Goal: Task Accomplishment & Management: Complete application form

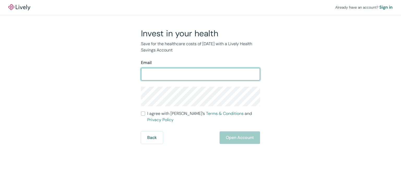
click at [199, 74] on input "Email" at bounding box center [200, 74] width 119 height 10
type input "sarahswrightart@gmail.com"
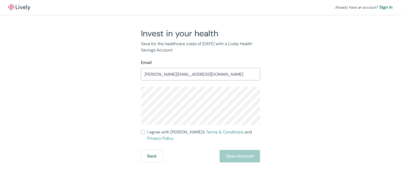
click at [139, 106] on div "Invest in your health Save for the healthcare costs of tomorrow with a Lively H…" at bounding box center [197, 95] width 125 height 134
click at [331, 81] on div "Already have an account? Sign in Invest in your health Save for the healthcare …" at bounding box center [200, 81] width 401 height 162
click at [142, 134] on label "I agree with Lively’s Terms & Conditions and Privacy Policy" at bounding box center [200, 135] width 119 height 13
click at [142, 134] on input "I agree with Lively’s Terms & Conditions and Privacy Policy" at bounding box center [143, 132] width 4 height 4
checkbox input "true"
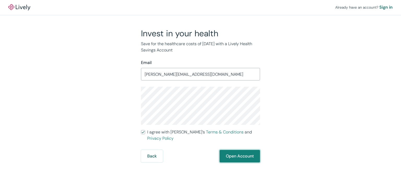
click at [238, 150] on button "Open Account" at bounding box center [239, 156] width 40 height 13
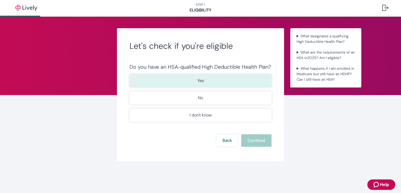
click at [200, 80] on p "Yes" at bounding box center [200, 80] width 7 height 6
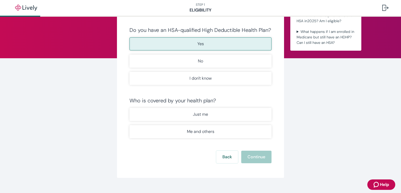
scroll to position [46, 0]
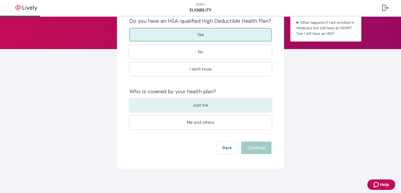
click at [200, 104] on p "Just me" at bounding box center [200, 105] width 15 height 6
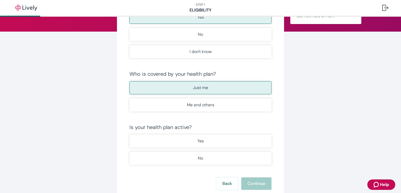
scroll to position [72, 0]
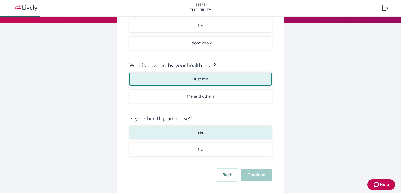
click at [229, 133] on button "Yes" at bounding box center [200, 132] width 142 height 13
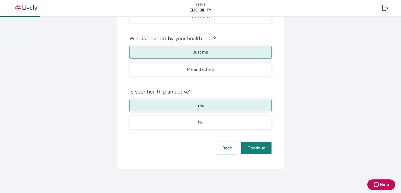
scroll to position [99, 0]
click at [258, 146] on button "Continue" at bounding box center [256, 147] width 30 height 13
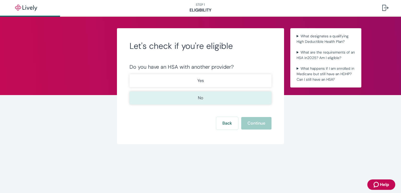
drag, startPoint x: 177, startPoint y: 99, endPoint x: 202, endPoint y: 95, distance: 25.4
click at [177, 98] on button "No" at bounding box center [200, 97] width 142 height 13
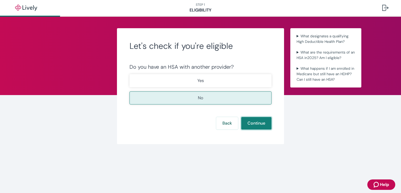
click at [250, 124] on button "Continue" at bounding box center [256, 123] width 30 height 13
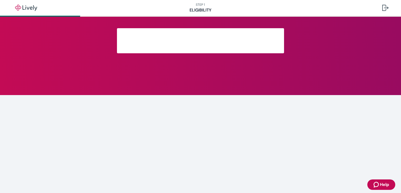
scroll to position [86, 0]
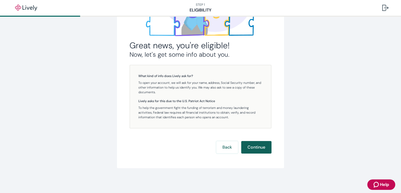
click at [253, 149] on button "Continue" at bounding box center [256, 147] width 30 height 13
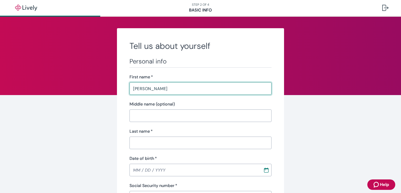
type input "[PERSON_NAME]"
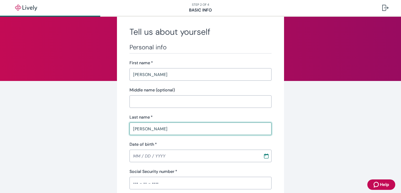
scroll to position [26, 0]
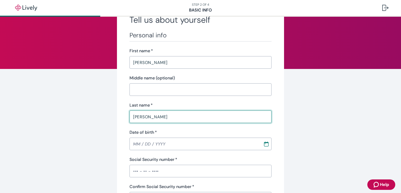
type input "[PERSON_NAME]"
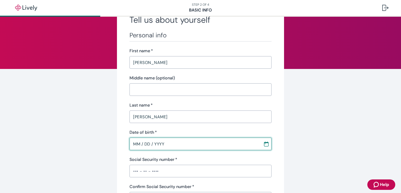
click at [137, 145] on input "MM / DD / YYYY" at bounding box center [194, 144] width 130 height 10
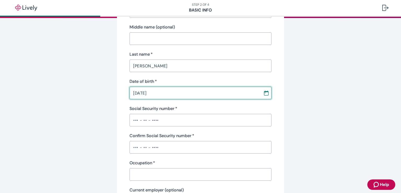
scroll to position [78, 0]
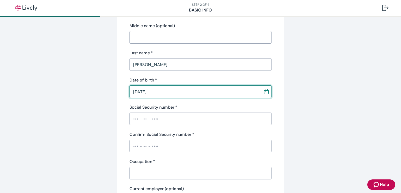
type input "[DATE]"
click at [162, 121] on input "Social Security number   *" at bounding box center [200, 118] width 142 height 10
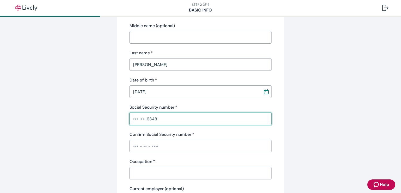
type input "•••-••-6348"
click at [159, 146] on input "Confirm Social Security number   *" at bounding box center [200, 146] width 142 height 10
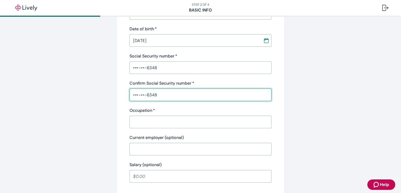
scroll to position [130, 0]
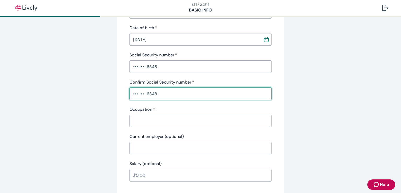
type input "•••-••-6348"
click at [157, 122] on input "Occupation   *" at bounding box center [200, 121] width 142 height 10
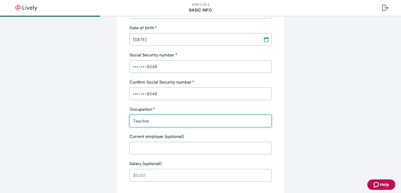
type input "Teacher"
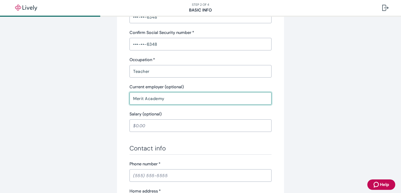
scroll to position [183, 0]
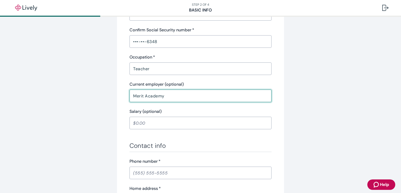
type input "Merit Academy"
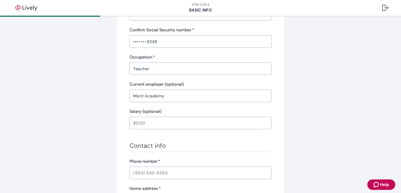
click at [153, 119] on input "Salary (optional)" at bounding box center [200, 123] width 142 height 10
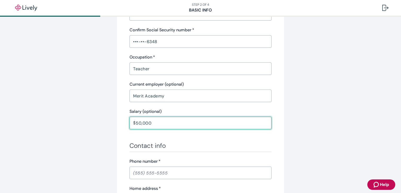
scroll to position [235, 0]
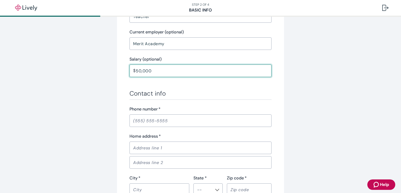
click at [146, 119] on input "Phone number   *" at bounding box center [200, 120] width 142 height 10
type input "50,000.00"
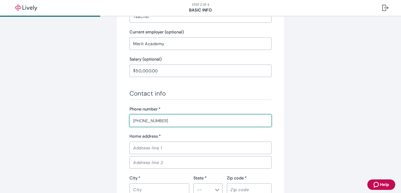
type input "[PHONE_NUMBER]"
click at [147, 144] on input "Home address   *" at bounding box center [200, 147] width 142 height 10
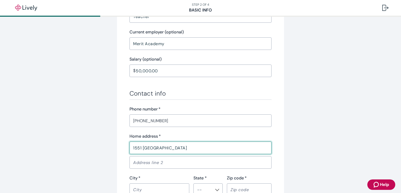
type input "1551 [GEOGRAPHIC_DATA]"
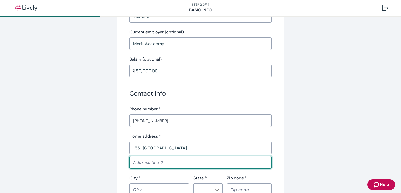
scroll to position [287, 0]
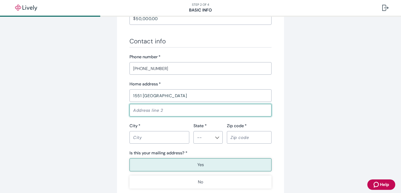
click at [178, 137] on input "City   *" at bounding box center [159, 137] width 60 height 10
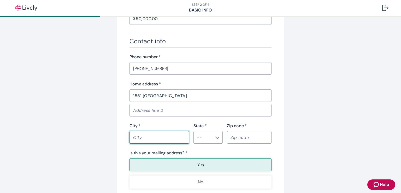
type input "[US_STATE][GEOGRAPHIC_DATA]"
type input "CO"
type input "80904"
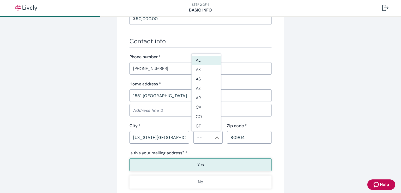
click at [203, 115] on li "CO" at bounding box center [205, 116] width 29 height 9
type input "CO"
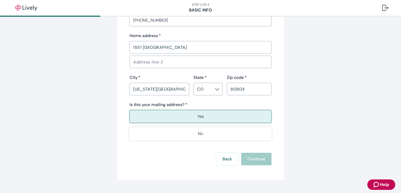
scroll to position [347, 0]
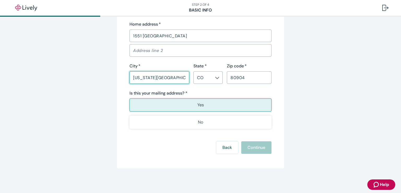
click at [166, 79] on input "[US_STATE][GEOGRAPHIC_DATA]" at bounding box center [159, 77] width 60 height 10
drag, startPoint x: 171, startPoint y: 77, endPoint x: 62, endPoint y: 79, distance: 109.3
type input "[US_STATE][GEOGRAPHIC_DATA]"
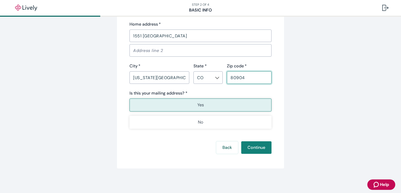
type button "true"
click at [250, 76] on input "80904" at bounding box center [249, 77] width 45 height 10
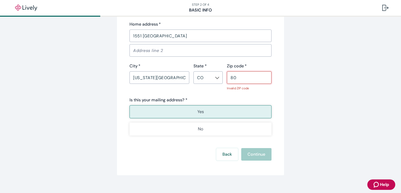
type input "8"
type input "80904"
click at [197, 113] on div "Yes No" at bounding box center [200, 120] width 142 height 30
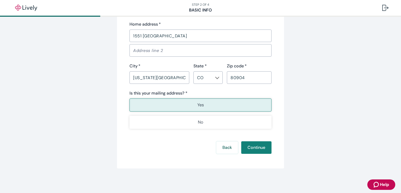
drag, startPoint x: 197, startPoint y: 108, endPoint x: 199, endPoint y: 103, distance: 5.6
click at [197, 108] on button "Yes" at bounding box center [200, 104] width 142 height 13
click at [253, 150] on button "Continue" at bounding box center [256, 147] width 30 height 13
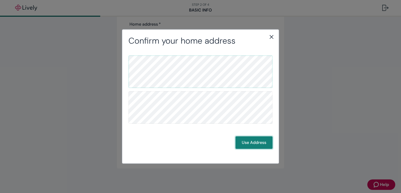
click at [249, 142] on button "Use Address" at bounding box center [253, 142] width 37 height 13
click at [248, 143] on button "Use Address" at bounding box center [253, 142] width 37 height 13
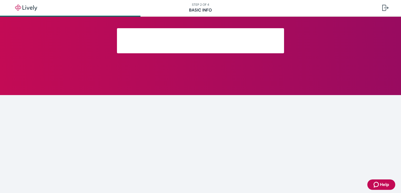
scroll to position [103, 0]
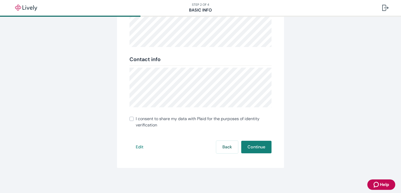
click at [132, 119] on label "I consent to share my data with Plaid for the purposes of identity verification" at bounding box center [200, 122] width 142 height 13
click at [132, 119] on input "I consent to share my data with Plaid for the purposes of identity verification" at bounding box center [131, 119] width 4 height 4
checkbox input "true"
click at [261, 149] on button "Continue" at bounding box center [256, 147] width 30 height 13
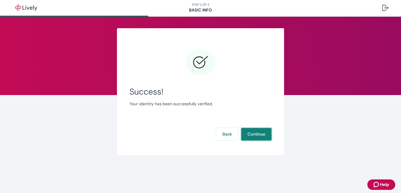
click at [255, 136] on button "Continue" at bounding box center [256, 134] width 30 height 13
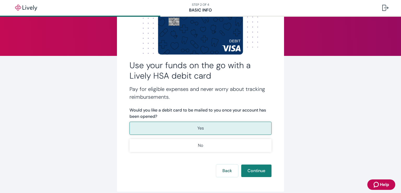
scroll to position [52, 0]
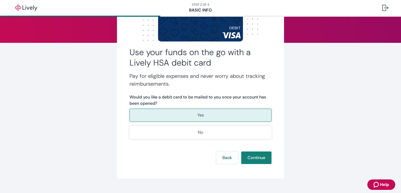
click at [212, 115] on button "Yes" at bounding box center [200, 115] width 142 height 13
click at [263, 156] on button "Continue" at bounding box center [256, 157] width 30 height 13
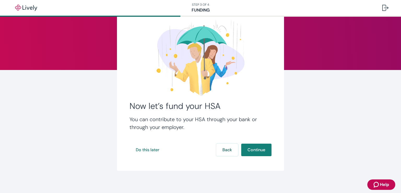
scroll to position [28, 0]
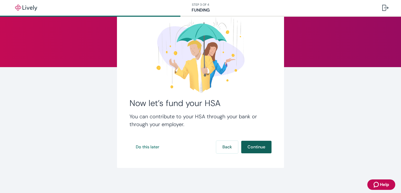
click at [258, 146] on button "Continue" at bounding box center [256, 147] width 30 height 13
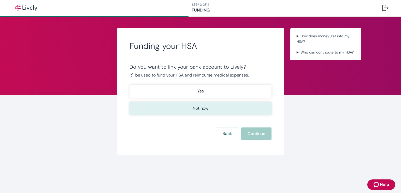
click at [204, 106] on p "Not now" at bounding box center [201, 108] width 16 height 6
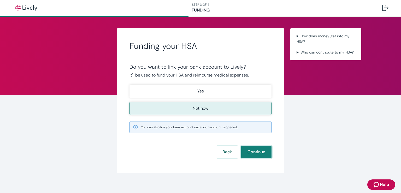
click at [262, 149] on button "Continue" at bounding box center [256, 152] width 30 height 13
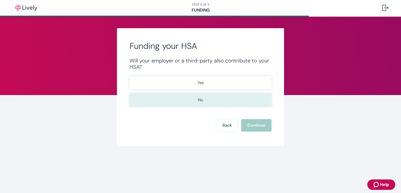
drag, startPoint x: 207, startPoint y: 104, endPoint x: 231, endPoint y: 104, distance: 23.7
click at [207, 104] on button "No" at bounding box center [200, 99] width 142 height 13
click at [263, 125] on button "Continue" at bounding box center [256, 125] width 30 height 13
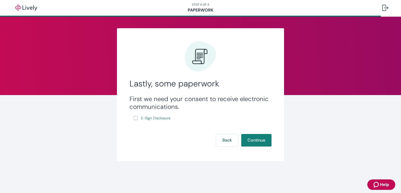
click at [136, 119] on input "E-Sign Disclosure" at bounding box center [136, 118] width 4 height 4
checkbox input "true"
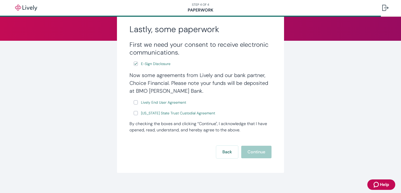
scroll to position [60, 0]
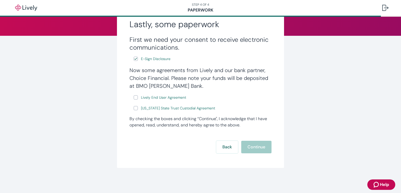
click at [134, 97] on input "Lively End User Agreement" at bounding box center [136, 97] width 4 height 4
checkbox input "true"
click at [140, 108] on link "[US_STATE] State Trust Custodial Agreement" at bounding box center [178, 108] width 76 height 7
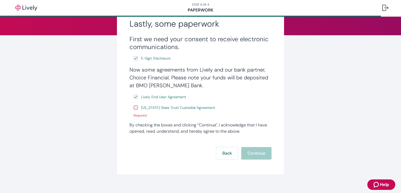
click at [135, 108] on input "[US_STATE] State Trust Custodial Agreement" at bounding box center [136, 107] width 4 height 4
checkbox input "true"
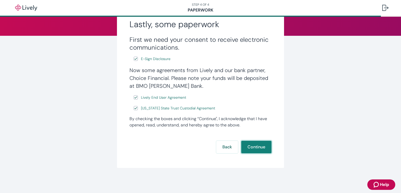
click at [254, 146] on button "Continue" at bounding box center [256, 147] width 30 height 13
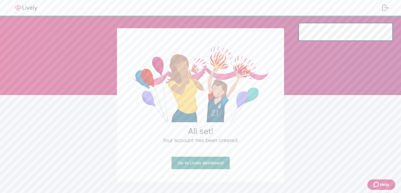
scroll to position [14, 0]
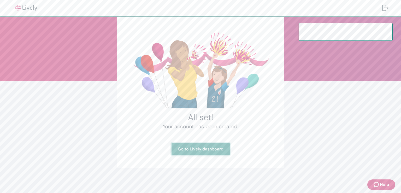
click at [208, 149] on link "Go to Lively dashboard" at bounding box center [200, 149] width 58 height 13
